Goal: Task Accomplishment & Management: Use online tool/utility

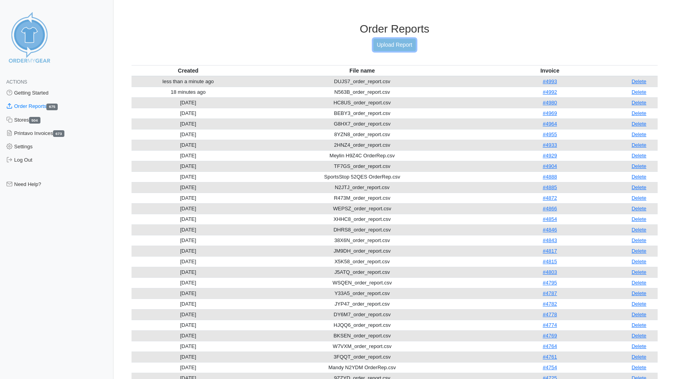
click at [395, 46] on link "Upload Report" at bounding box center [395, 45] width 42 height 12
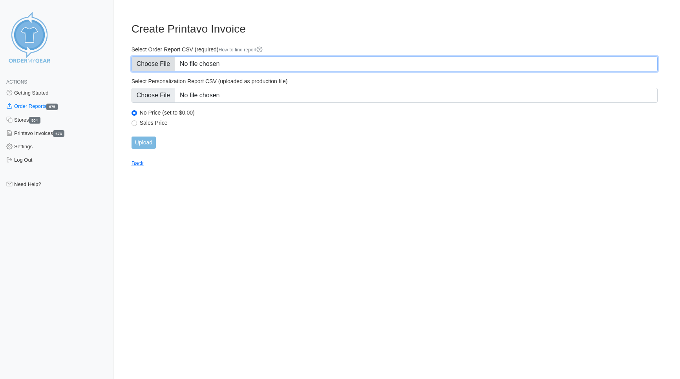
click at [153, 64] on input "Select Order Report CSV (required) How to find report" at bounding box center [395, 64] width 526 height 15
type input "C:\fakepath\4WUHE_order_report.csv"
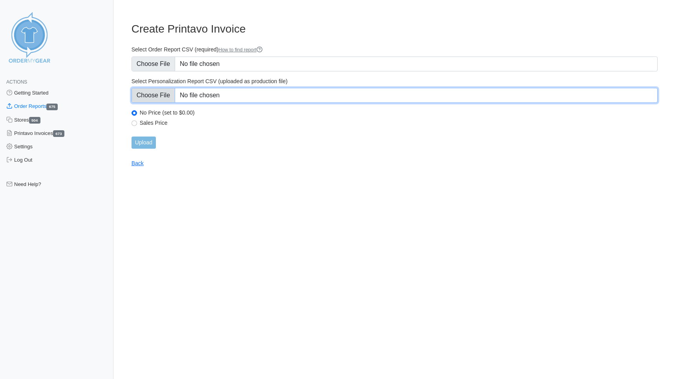
click at [151, 93] on input "Select Personalization Report CSV (uploaded as production file)" at bounding box center [395, 95] width 526 height 15
type input "C:\fakepath\4WUHE_personalization_report.csv"
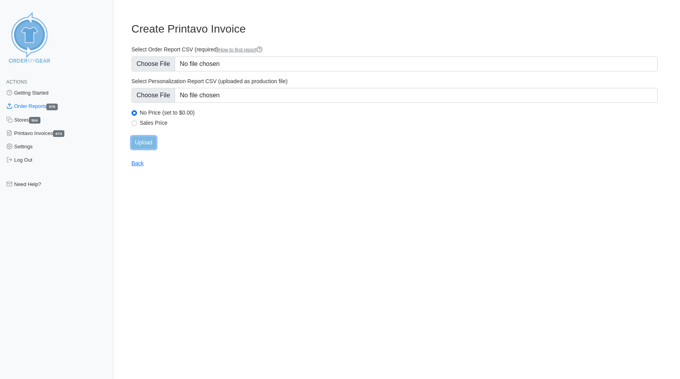
click at [143, 144] on input "Upload" at bounding box center [144, 143] width 24 height 12
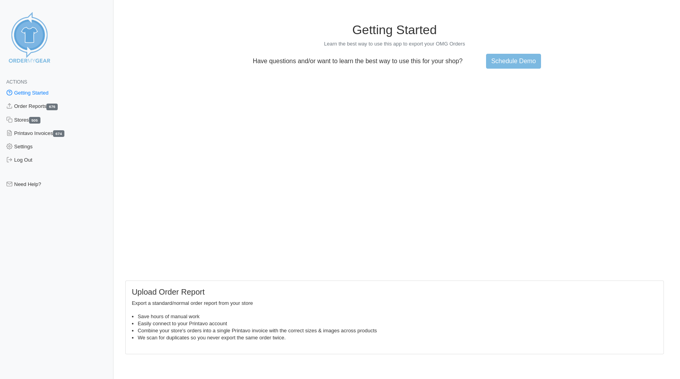
click at [183, 39] on div "Getting Started Learn the best way to use this app to export your OMG Orders Ha…" at bounding box center [394, 45] width 539 height 46
click at [36, 107] on link "Order Reports 676" at bounding box center [57, 106] width 114 height 13
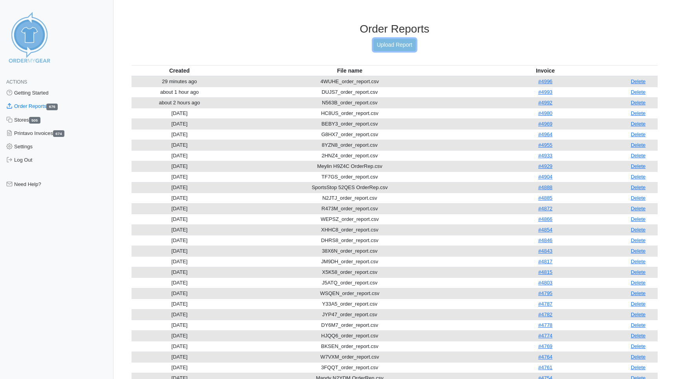
click at [394, 47] on link "Upload Report" at bounding box center [395, 45] width 42 height 12
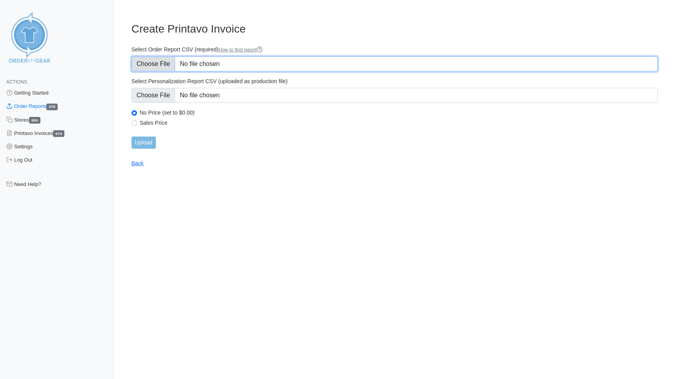
click at [157, 64] on input "Select Order Report CSV (required) How to find report" at bounding box center [395, 64] width 526 height 15
type input "C:\fakepath\P2FUK_order_report.csv"
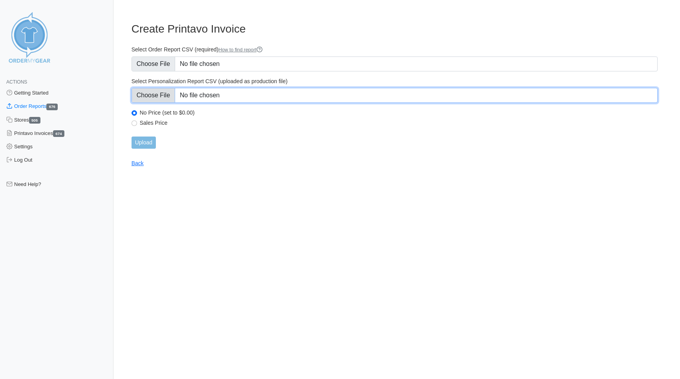
click at [162, 94] on input "Select Personalization Report CSV (uploaded as production file)" at bounding box center [395, 95] width 526 height 15
type input "C:\fakepath\P2FUK_personalization_report.csv"
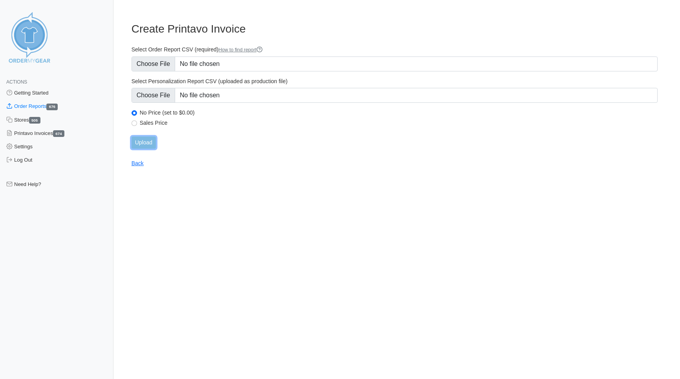
click at [147, 142] on input "Upload" at bounding box center [144, 143] width 24 height 12
